Goal: Find specific page/section: Find specific page/section

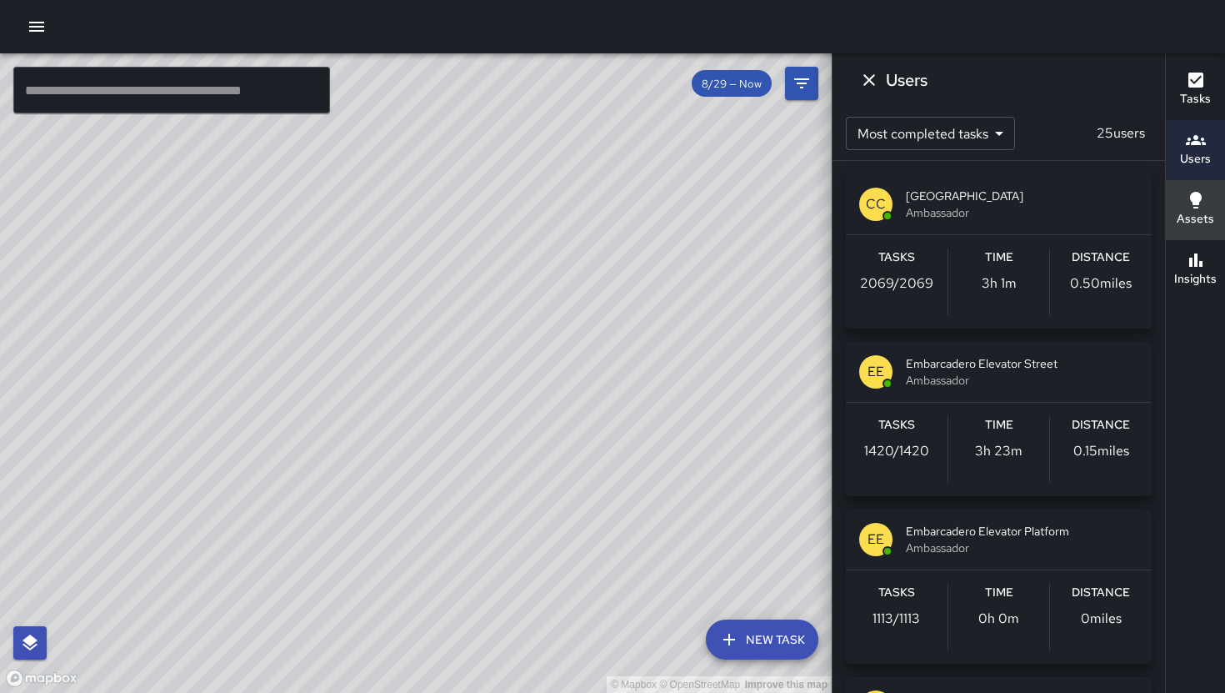
scroll to position [6, 0]
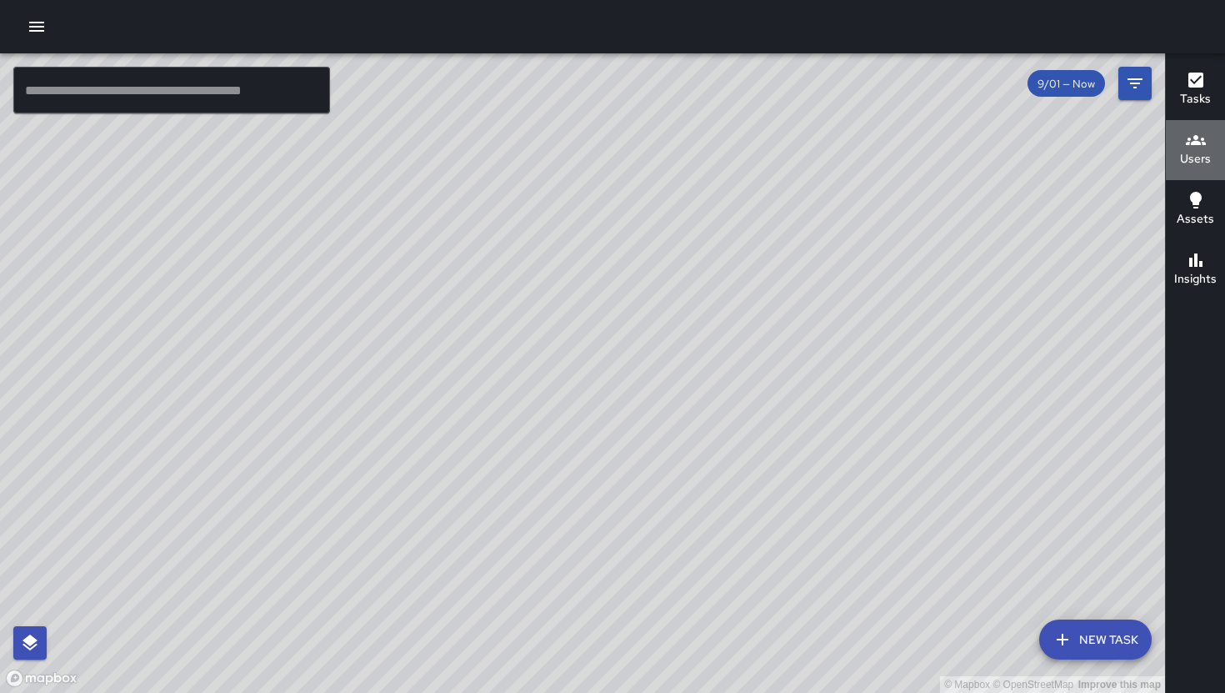
click at [1208, 159] on h6 "Users" at bounding box center [1195, 159] width 31 height 18
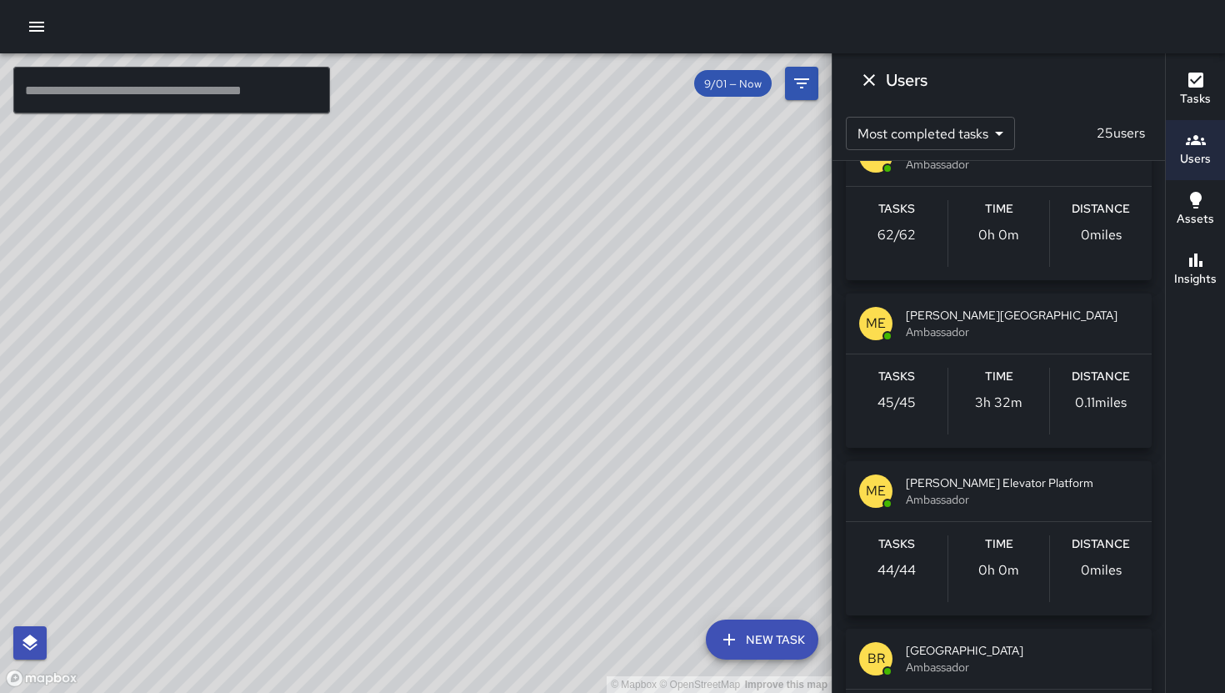
scroll to position [1222, 0]
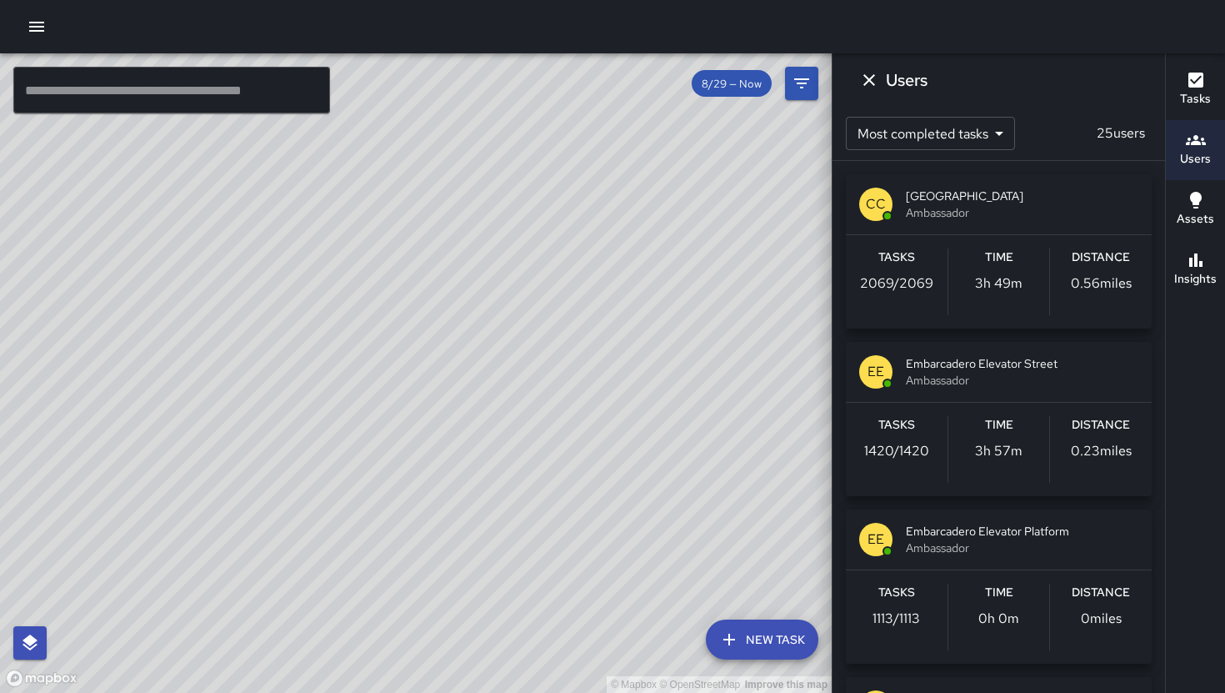
scroll to position [300, 0]
